Goal: Task Accomplishment & Management: Complete application form

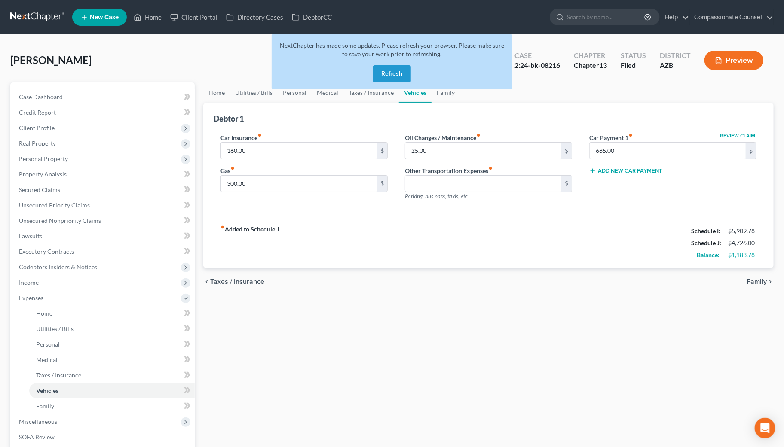
click at [391, 71] on button "Refresh" at bounding box center [392, 73] width 38 height 17
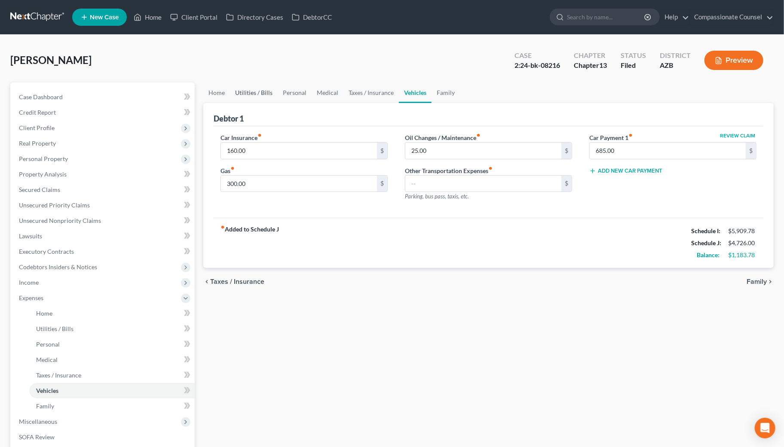
click at [250, 88] on link "Utilities / Bills" at bounding box center [254, 92] width 48 height 21
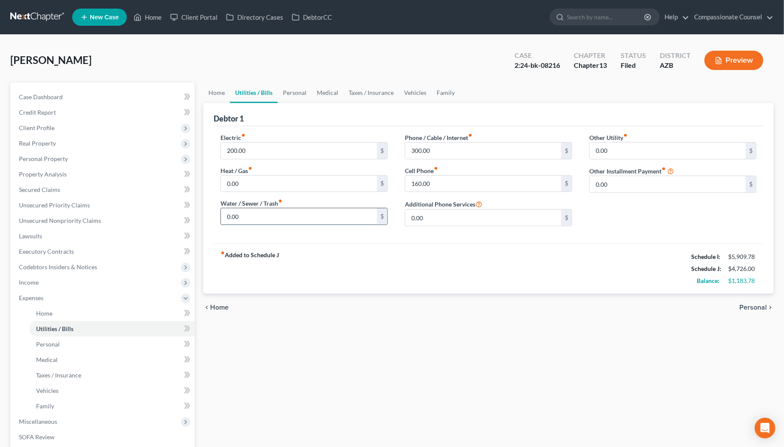
click at [246, 216] on input "0.00" at bounding box center [299, 216] width 156 height 16
type input "100.00"
click at [235, 176] on input "0.00" at bounding box center [299, 184] width 156 height 16
type input "50.00"
click at [240, 214] on input "100.00" at bounding box center [299, 216] width 156 height 16
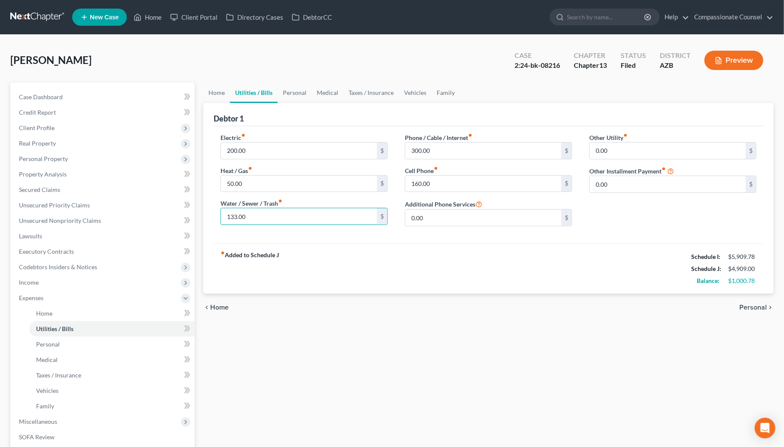
type input "133.00"
click at [416, 89] on link "Vehicles" at bounding box center [415, 92] width 33 height 21
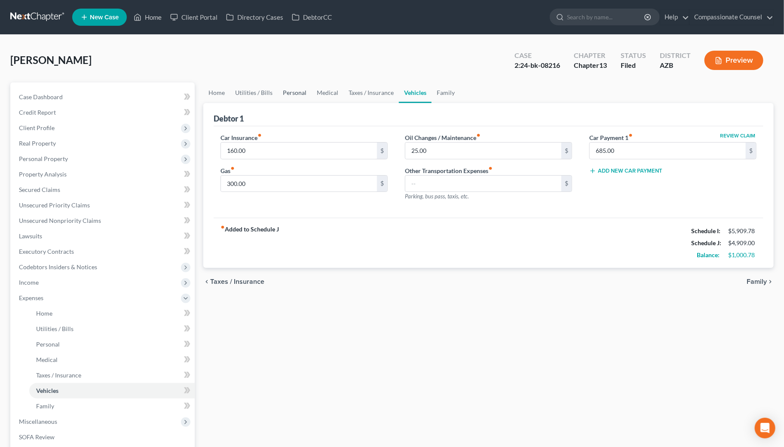
click at [294, 89] on link "Personal" at bounding box center [295, 92] width 34 height 21
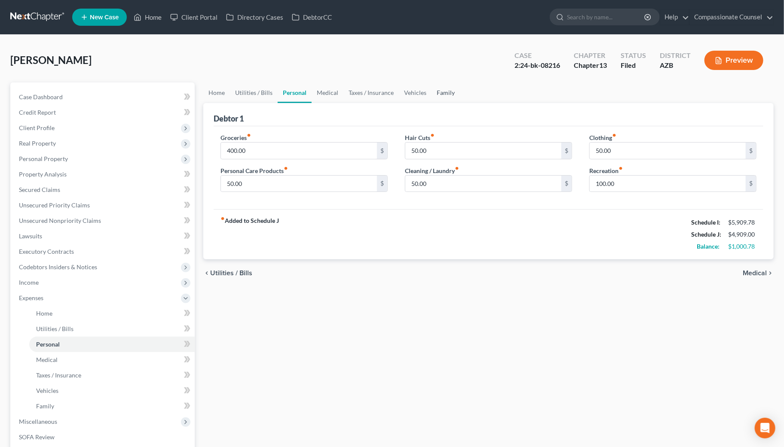
click at [444, 89] on link "Family" at bounding box center [445, 92] width 28 height 21
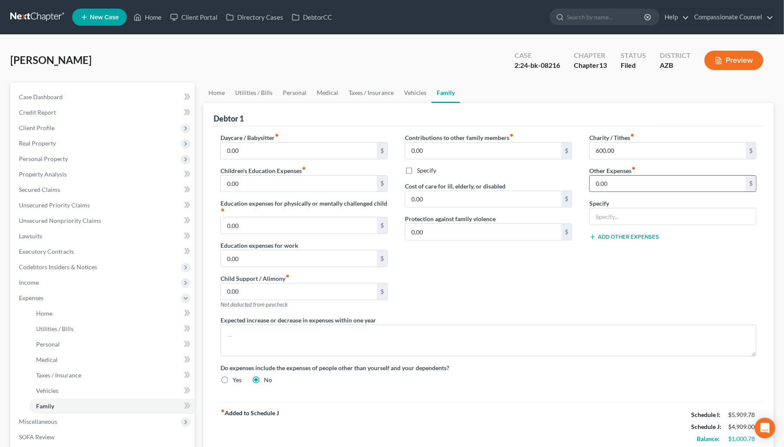
click at [612, 180] on input "0.00" at bounding box center [667, 184] width 156 height 16
type input "100.00"
type input "Income taxes"
click at [331, 89] on link "Medical" at bounding box center [327, 92] width 32 height 21
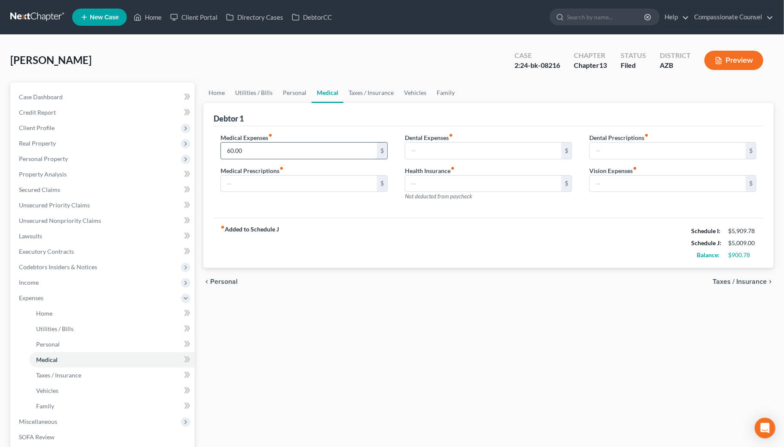
click at [235, 152] on input "60.00" at bounding box center [299, 151] width 156 height 16
click at [254, 150] on input "250.00" at bounding box center [299, 151] width 156 height 16
type input "250.00"
click at [737, 56] on button "Preview" at bounding box center [733, 60] width 59 height 19
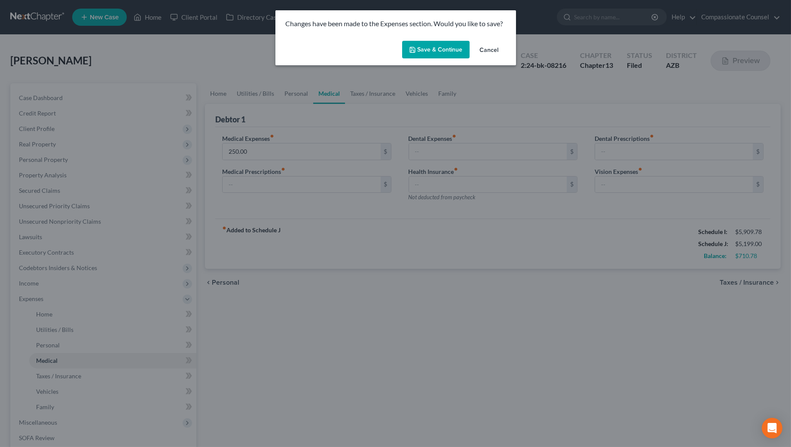
click at [437, 46] on button "Save & Continue" at bounding box center [435, 50] width 67 height 18
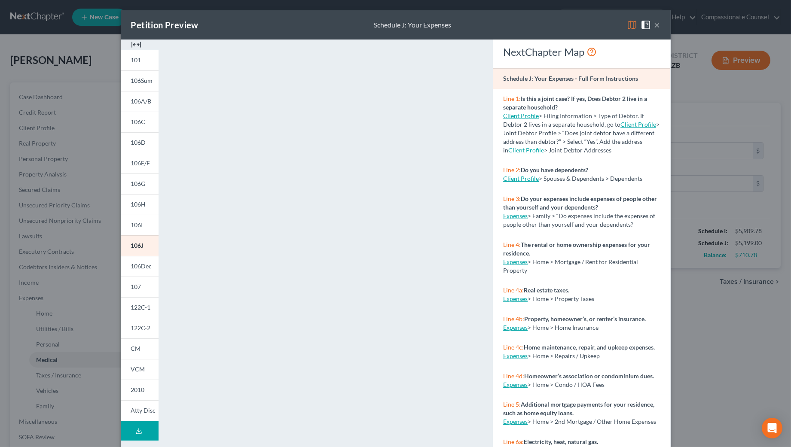
click at [654, 23] on button "×" at bounding box center [657, 25] width 6 height 10
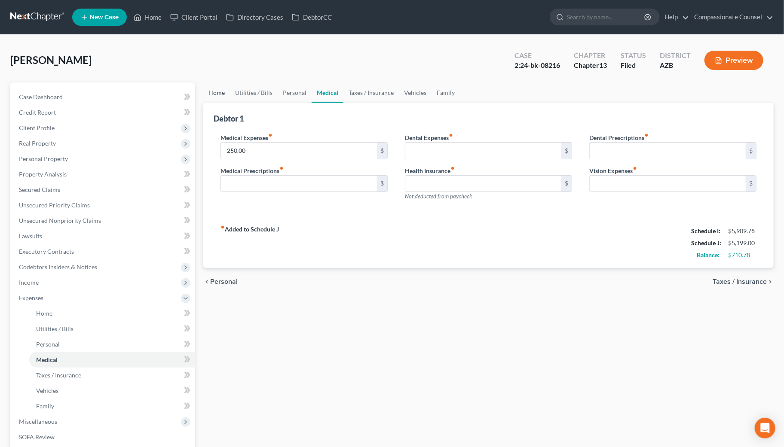
click at [216, 90] on link "Home" at bounding box center [216, 92] width 27 height 21
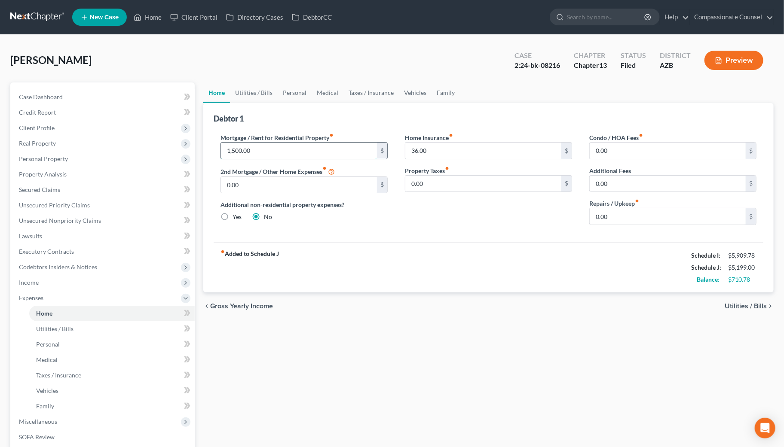
click at [235, 148] on input "1,500.00" at bounding box center [299, 151] width 156 height 16
type input "1,595.00"
click at [248, 87] on link "Utilities / Bills" at bounding box center [254, 92] width 48 height 21
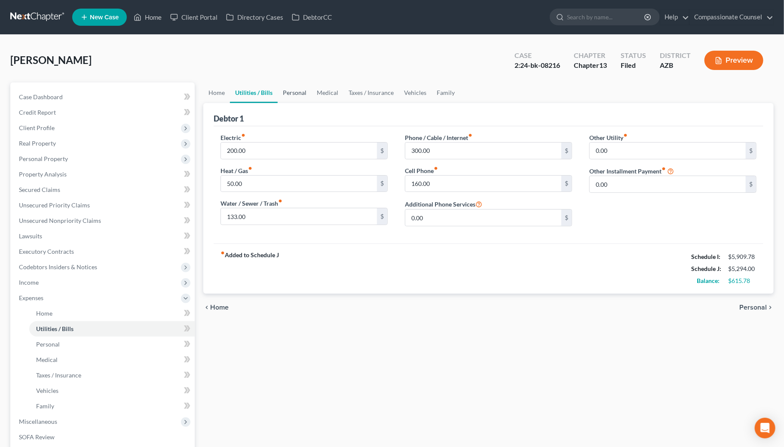
click at [296, 90] on link "Personal" at bounding box center [295, 92] width 34 height 21
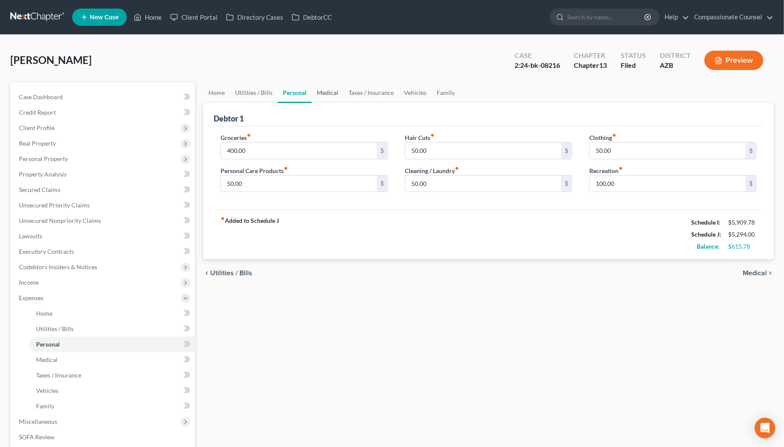
click at [326, 91] on link "Medical" at bounding box center [327, 92] width 32 height 21
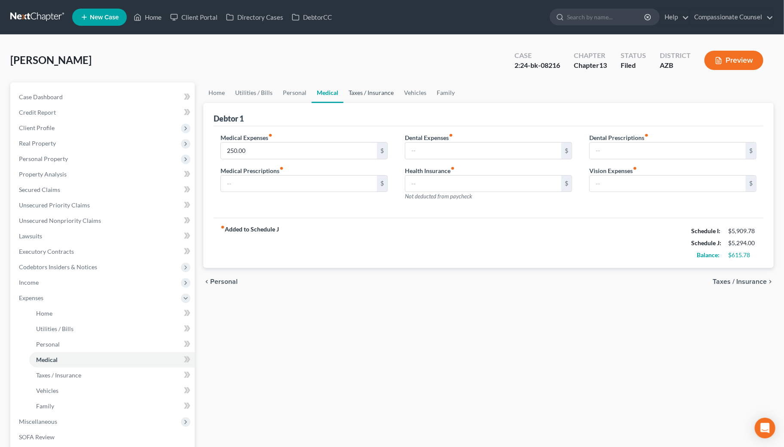
click at [361, 91] on link "Taxes / Insurance" at bounding box center [370, 92] width 55 height 21
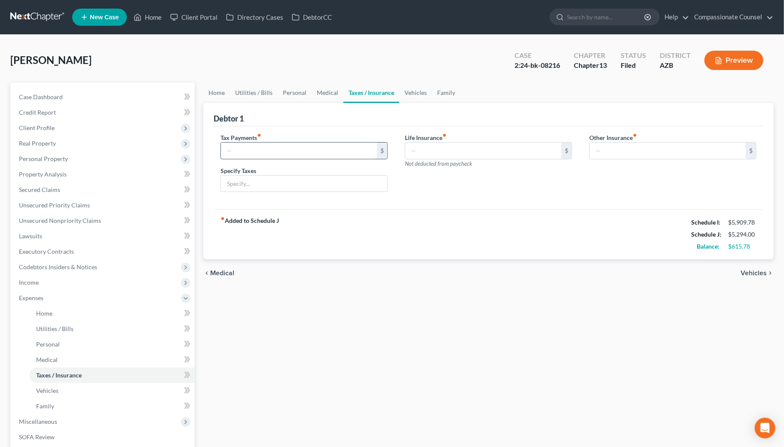
click at [228, 148] on input "text" at bounding box center [299, 151] width 156 height 16
type input "100.00"
click at [228, 184] on input "text" at bounding box center [304, 184] width 166 height 16
type input "AZDOR payment plan"
click at [408, 88] on link "Vehicles" at bounding box center [415, 92] width 33 height 21
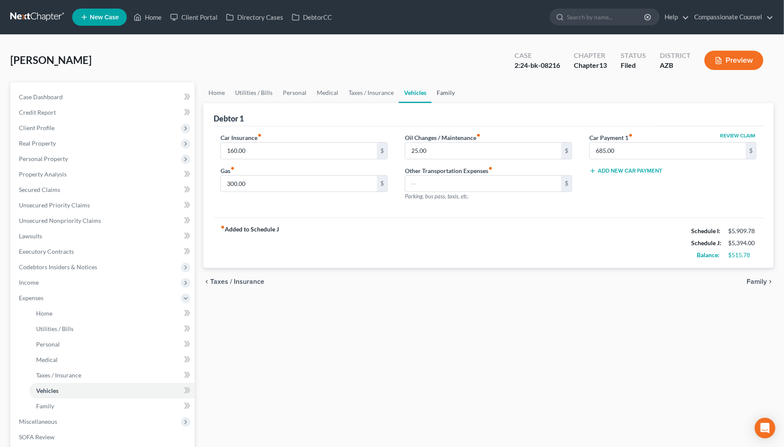
click at [437, 88] on link "Family" at bounding box center [445, 92] width 28 height 21
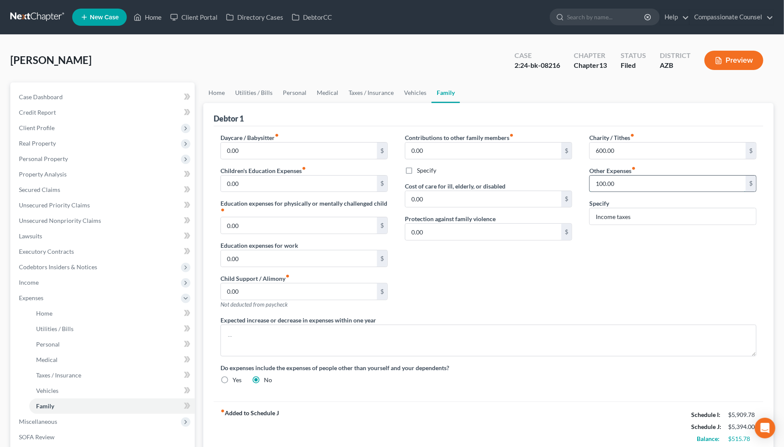
click at [626, 180] on input "100.00" at bounding box center [667, 184] width 156 height 16
type input "0"
click at [637, 215] on input "Income taxes" at bounding box center [672, 216] width 166 height 16
type input "I"
click at [544, 259] on div "Contributions to other family members fiber_manual_record 0.00 $ Specify Cost o…" at bounding box center [488, 224] width 184 height 183
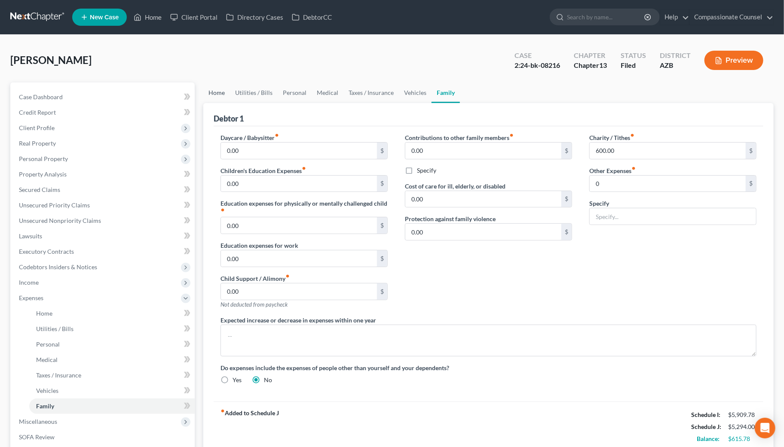
click at [218, 92] on link "Home" at bounding box center [216, 92] width 27 height 21
